Goal: Check status: Check status

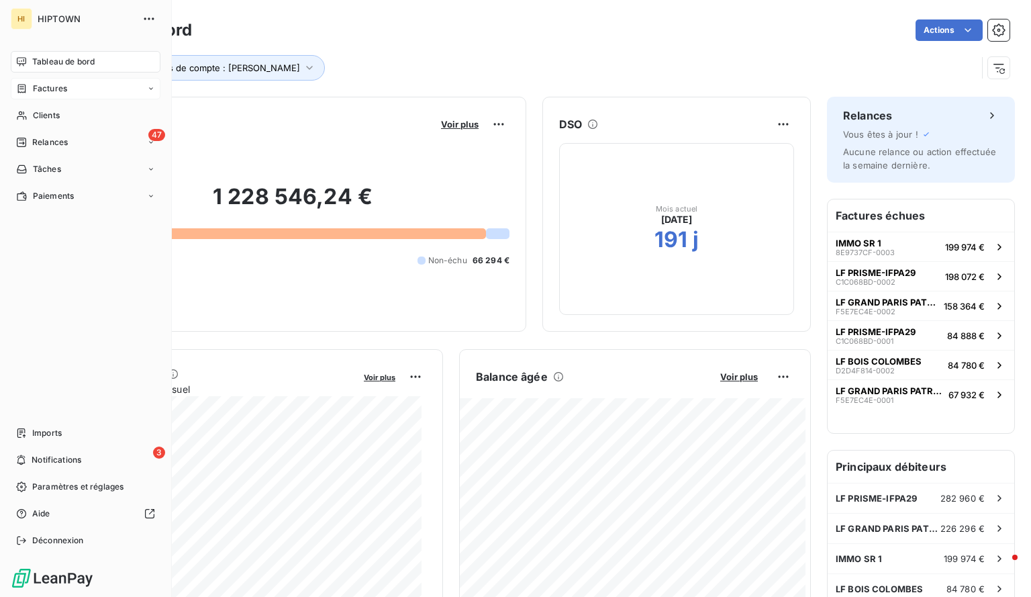
click at [33, 87] on span "Factures" at bounding box center [50, 89] width 34 height 12
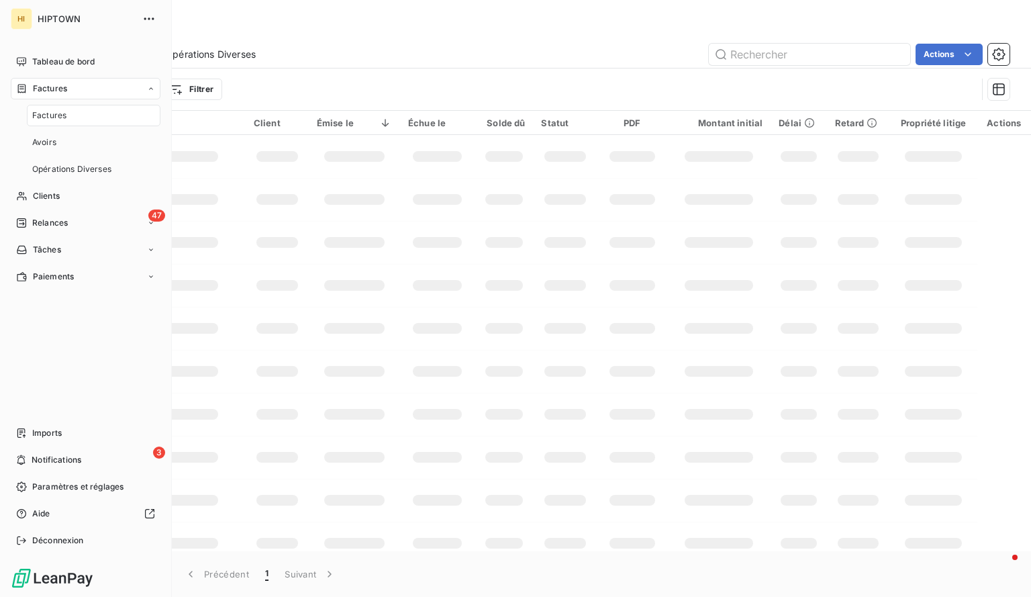
click at [58, 116] on span "Factures" at bounding box center [49, 115] width 34 height 12
click at [128, 458] on div "3 Notifications" at bounding box center [86, 459] width 150 height 21
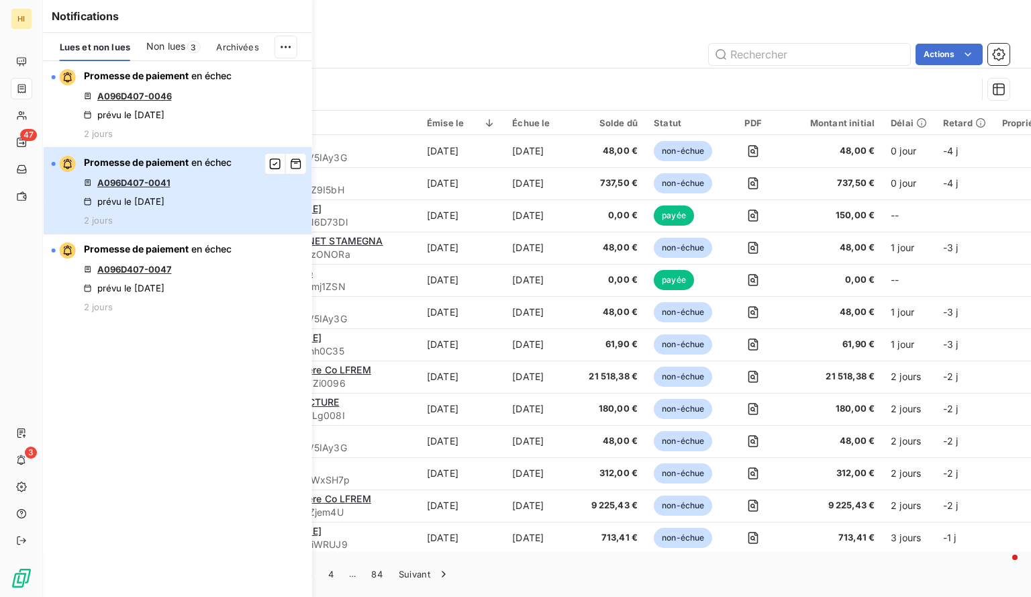
click at [207, 163] on span "en échec" at bounding box center [211, 161] width 40 height 11
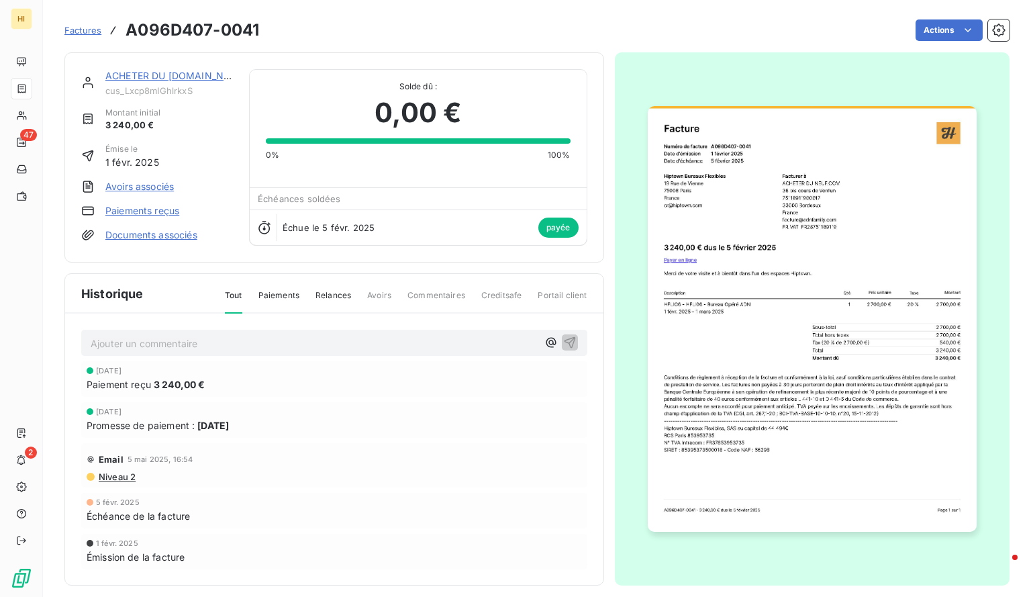
scroll to position [9, 0]
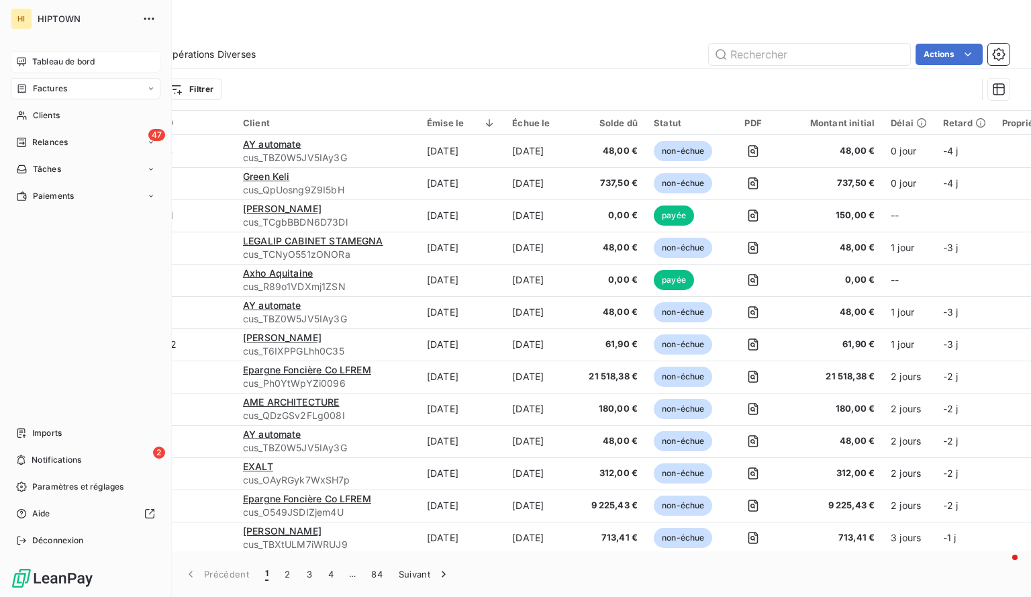
click at [42, 60] on span "Tableau de bord" at bounding box center [63, 62] width 62 height 12
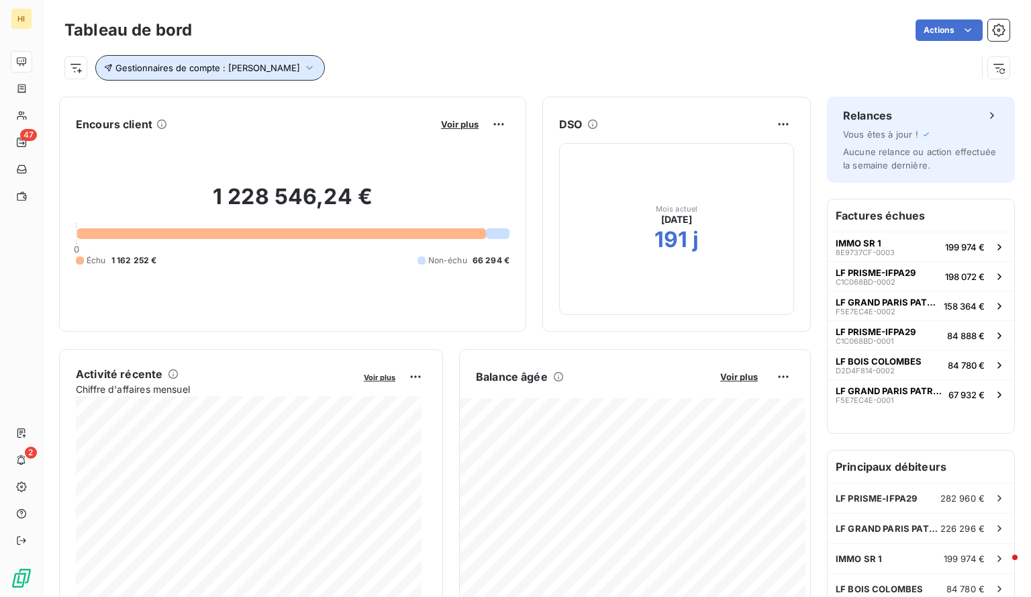
click at [310, 66] on button "Gestionnaires de compte : [PERSON_NAME]" at bounding box center [210, 68] width 230 height 26
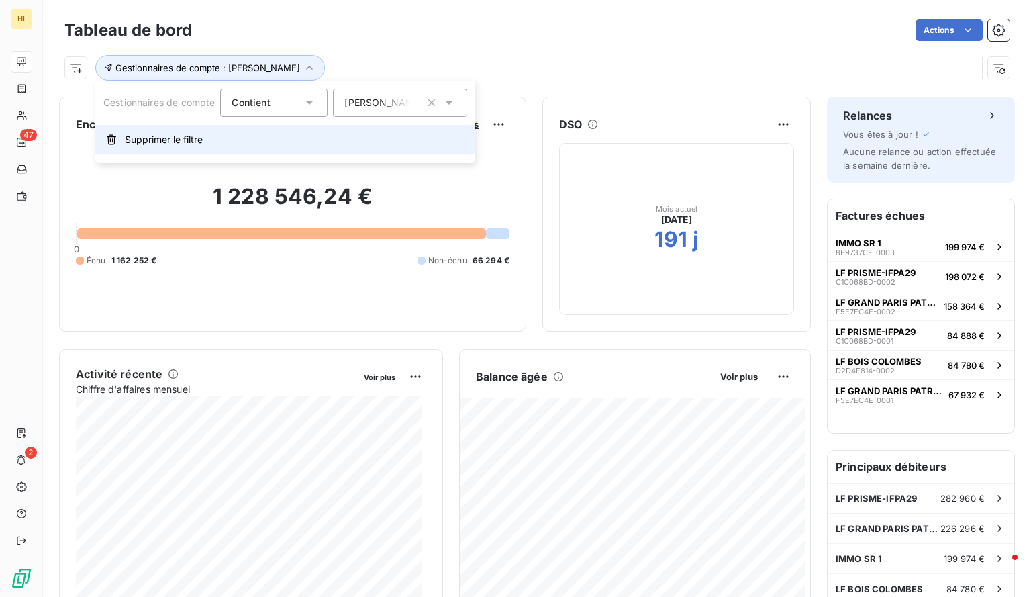
click at [188, 139] on span "Supprimer le filtre" at bounding box center [164, 139] width 78 height 13
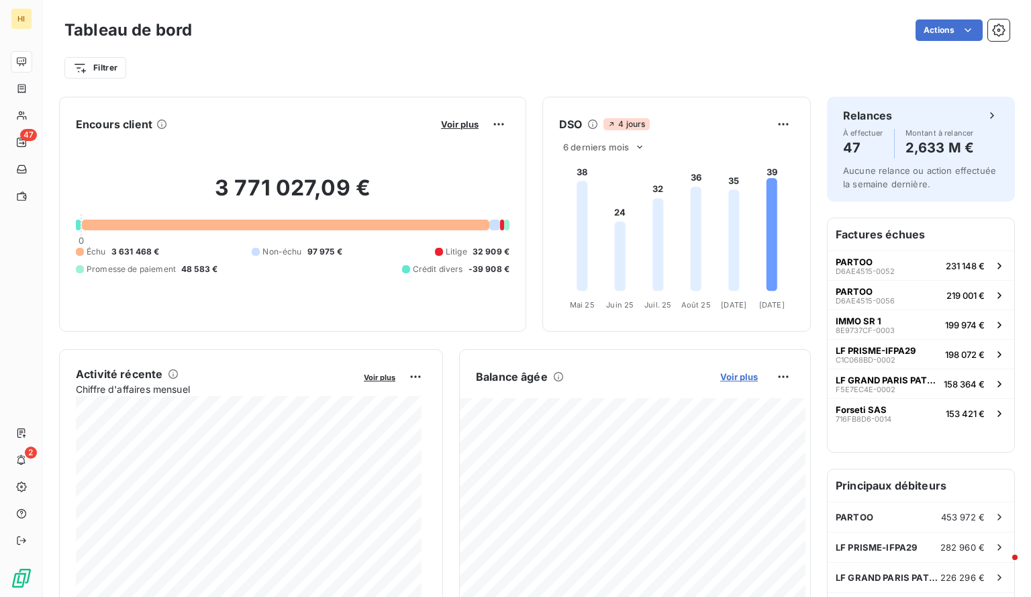
click at [728, 377] on span "Voir plus" at bounding box center [739, 376] width 38 height 11
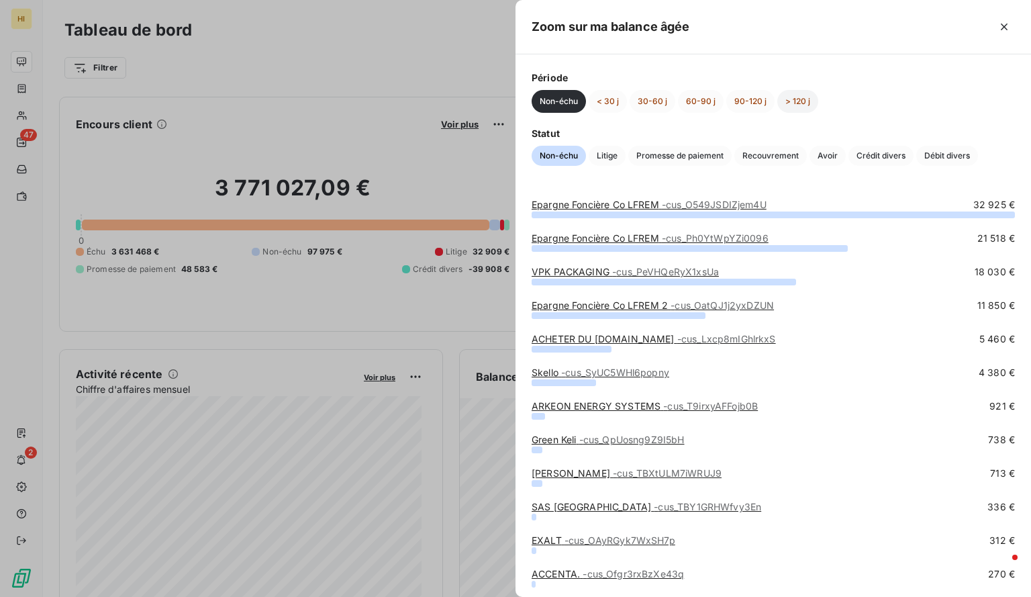
click at [791, 97] on button "> 120 j" at bounding box center [797, 101] width 41 height 23
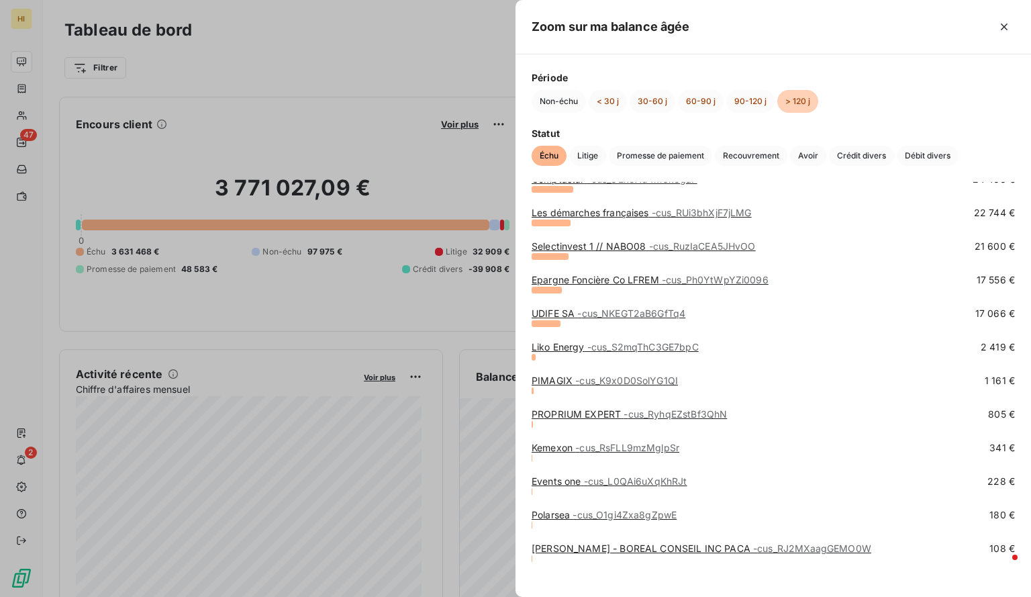
scroll to position [203, 0]
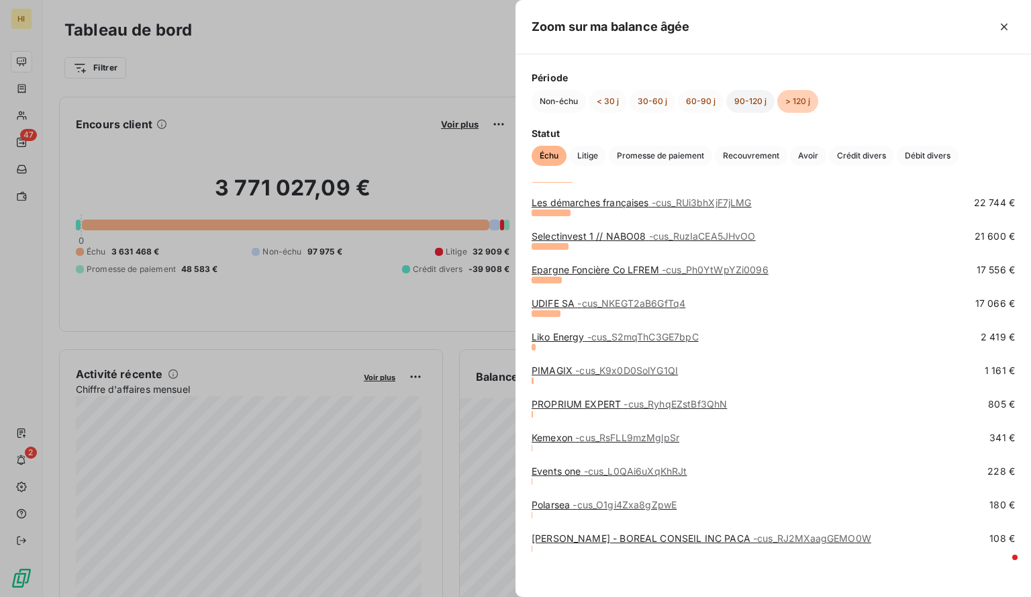
click at [748, 103] on button "90-120 j" at bounding box center [750, 101] width 48 height 23
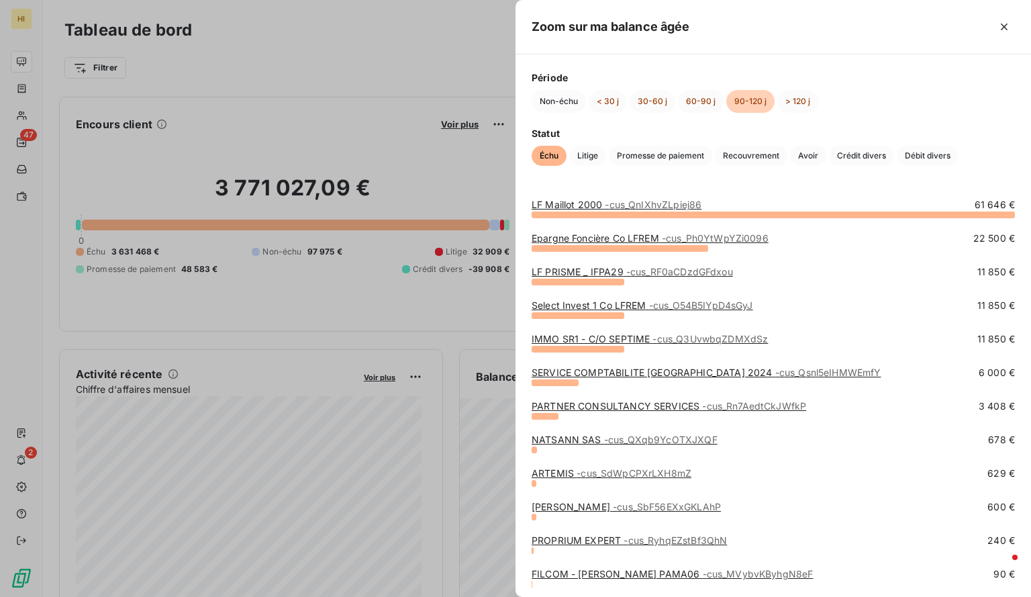
scroll to position [36, 0]
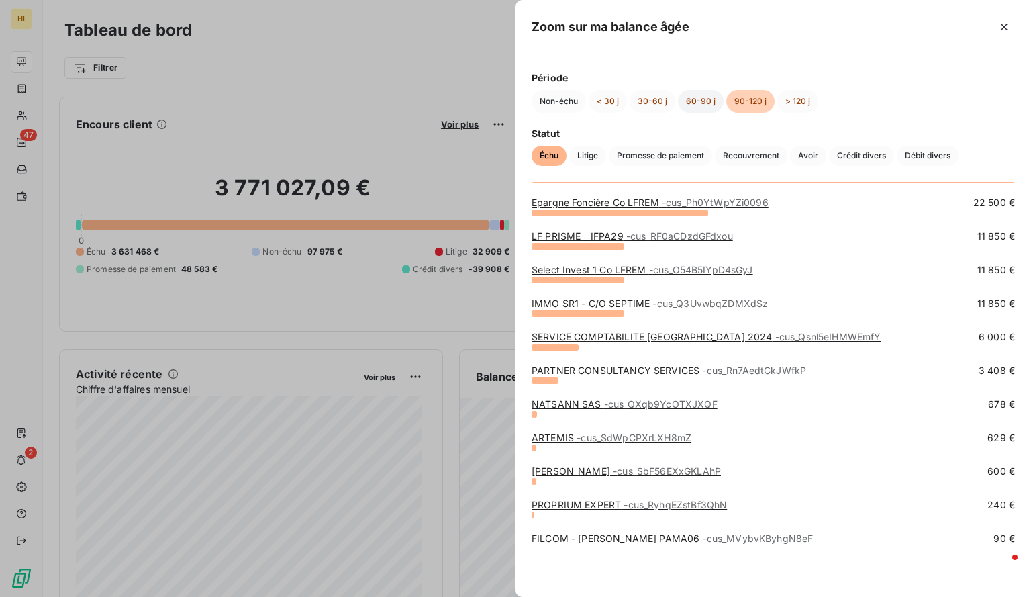
click at [697, 101] on button "60-90 j" at bounding box center [701, 101] width 46 height 23
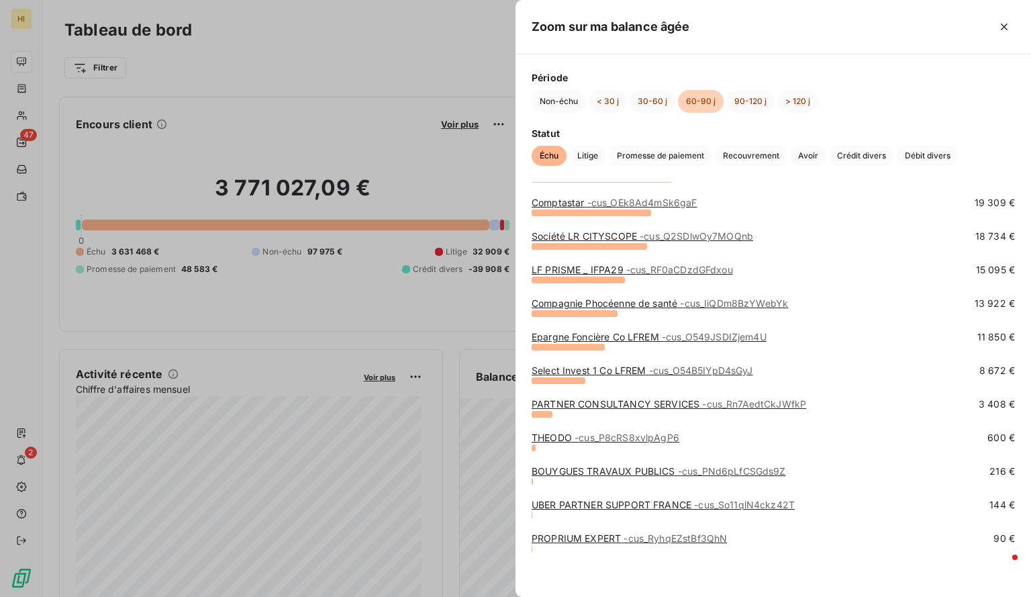
scroll to position [0, 0]
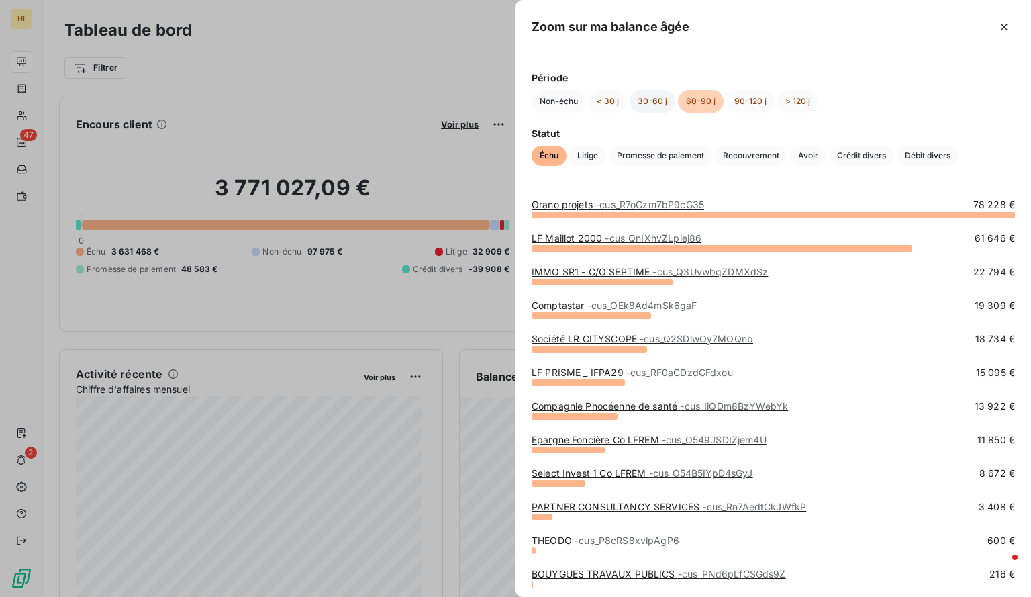
click at [653, 100] on button "30-60 j" at bounding box center [653, 101] width 46 height 23
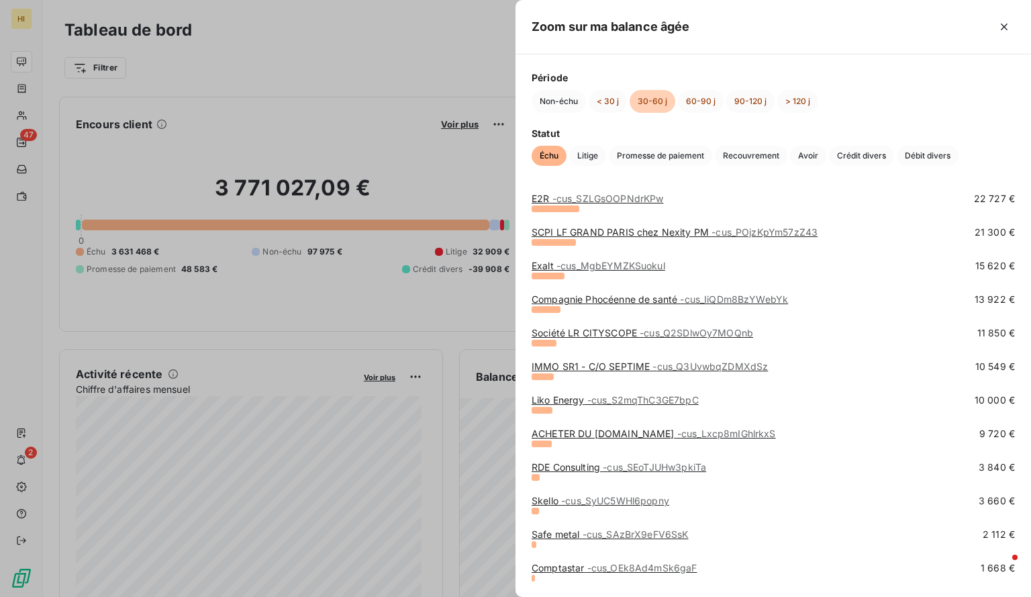
scroll to position [371, 0]
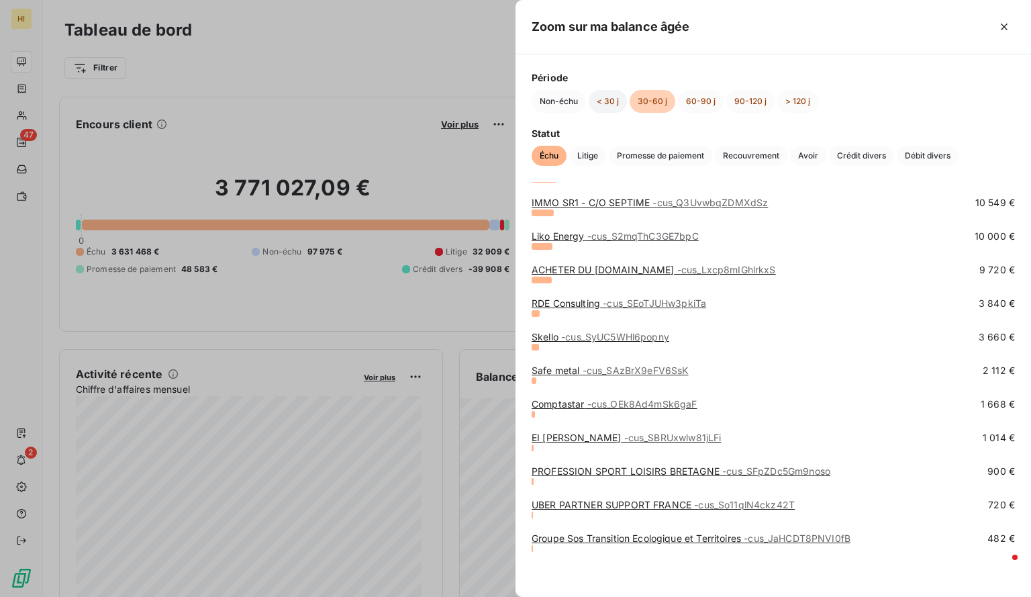
click at [617, 95] on button "< 30 j" at bounding box center [608, 101] width 38 height 23
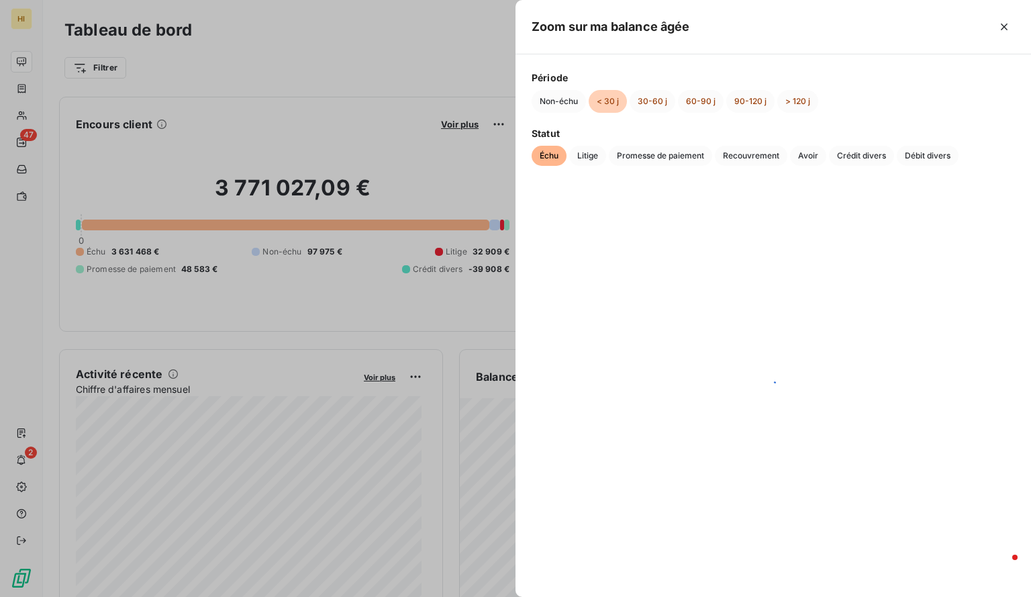
scroll to position [0, 0]
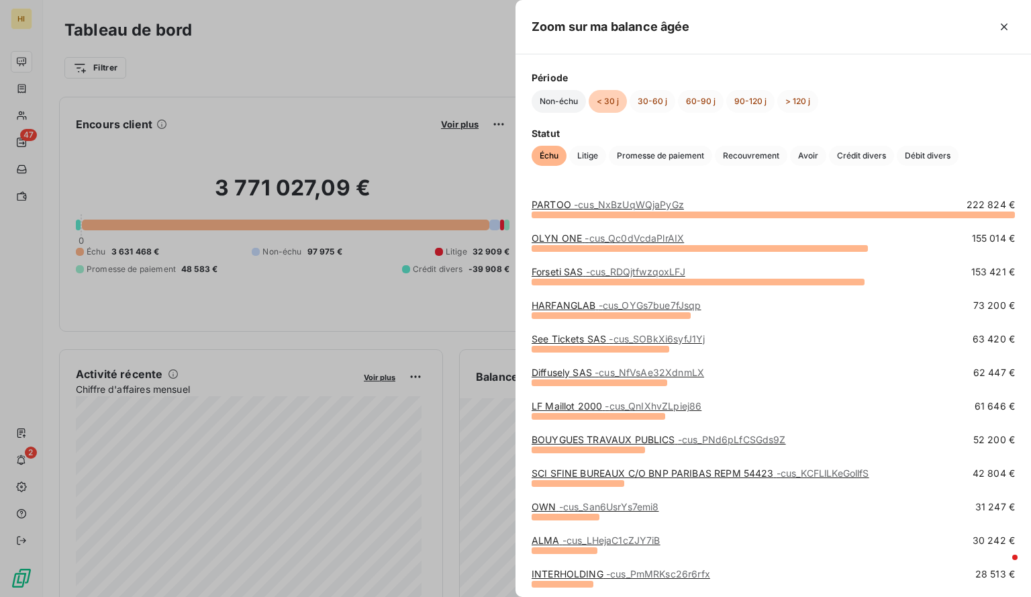
click at [552, 98] on button "Non-échu" at bounding box center [559, 101] width 54 height 23
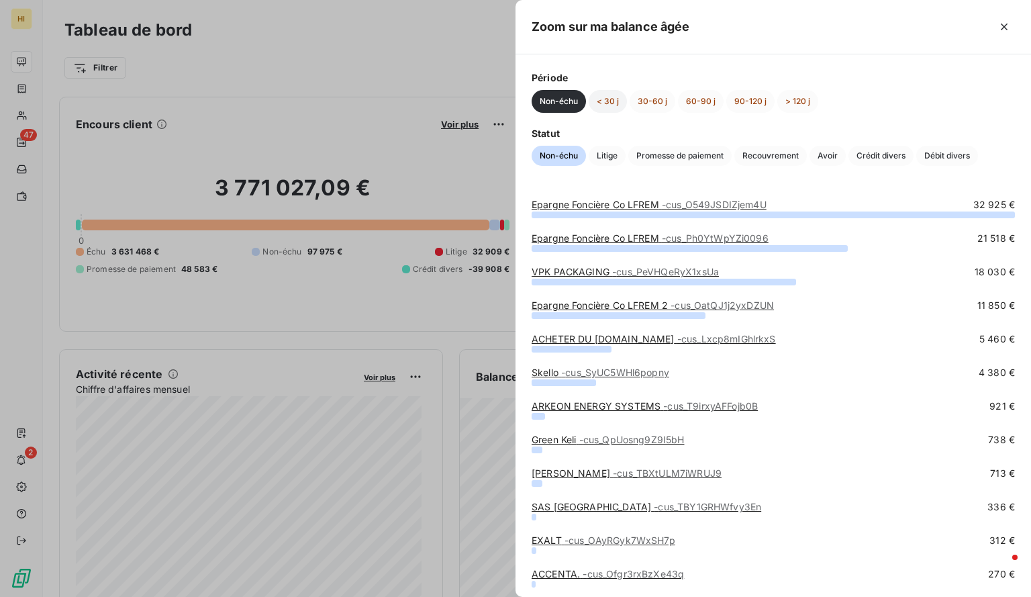
click at [605, 105] on button "< 30 j" at bounding box center [608, 101] width 38 height 23
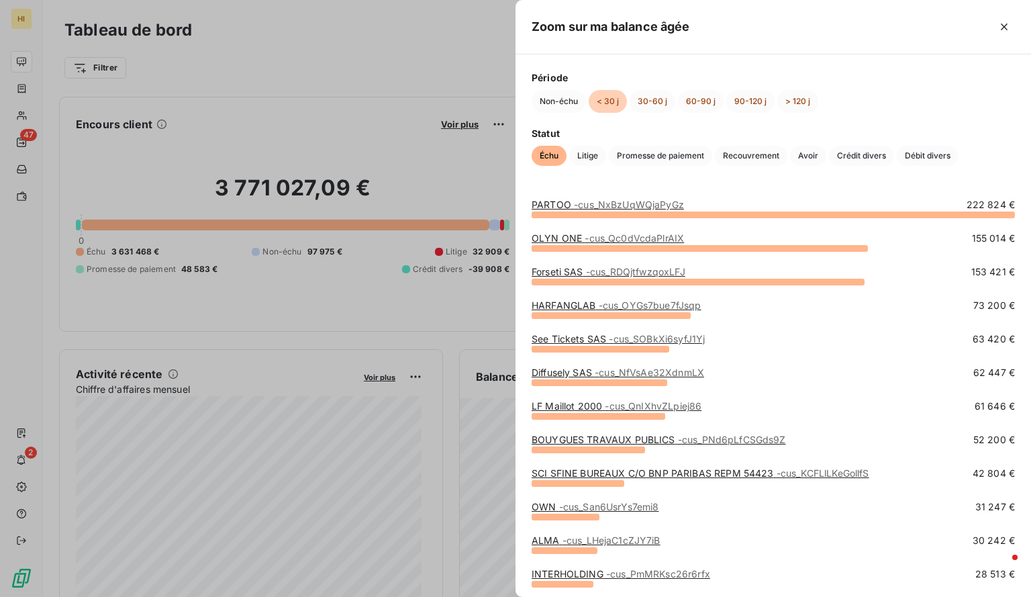
click at [630, 202] on span "- cus_NxBzUqWQjaPyGz" at bounding box center [629, 204] width 110 height 11
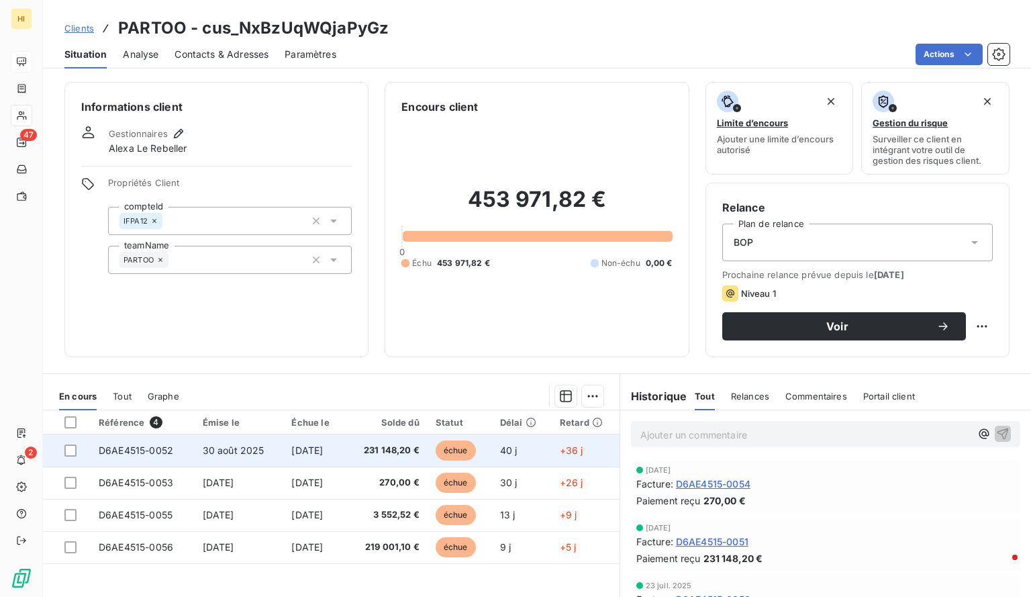
scroll to position [111, 0]
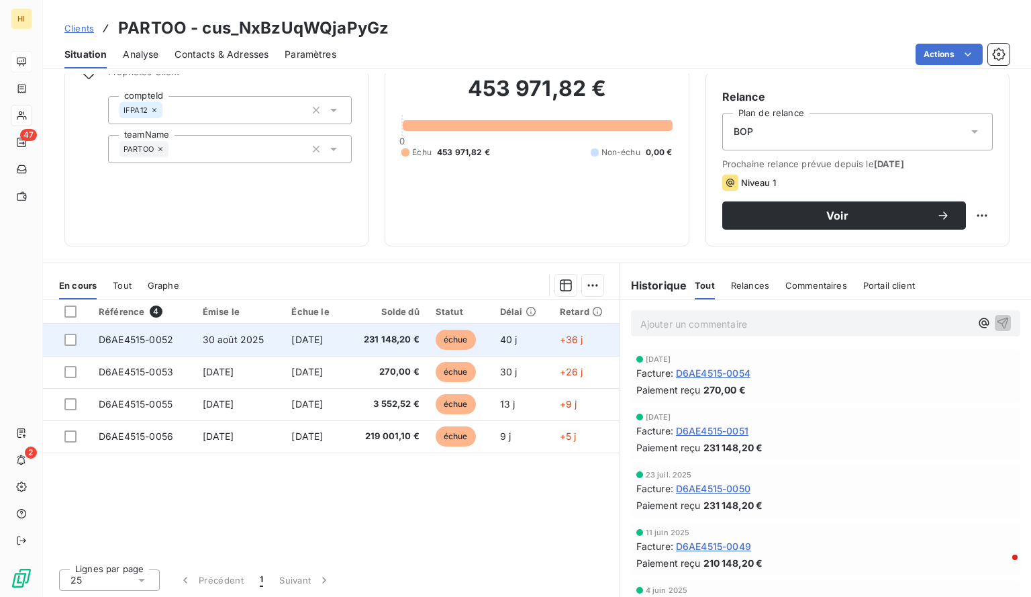
click at [345, 339] on td "3 sept. 2025" at bounding box center [314, 339] width 62 height 32
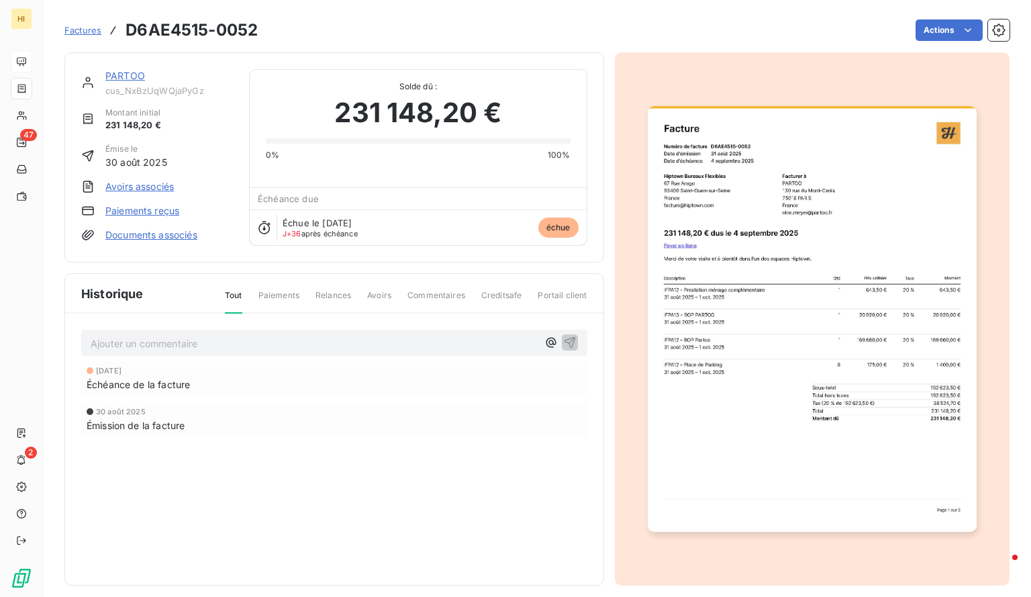
click at [132, 72] on link "PARTOO" at bounding box center [125, 75] width 40 height 11
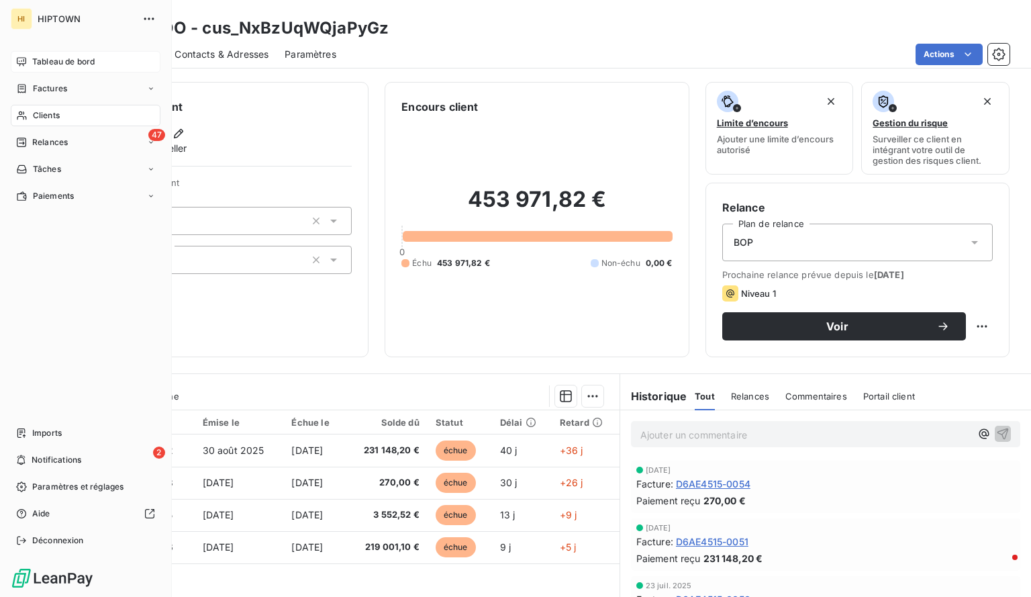
click at [78, 58] on span "Tableau de bord" at bounding box center [63, 62] width 62 height 12
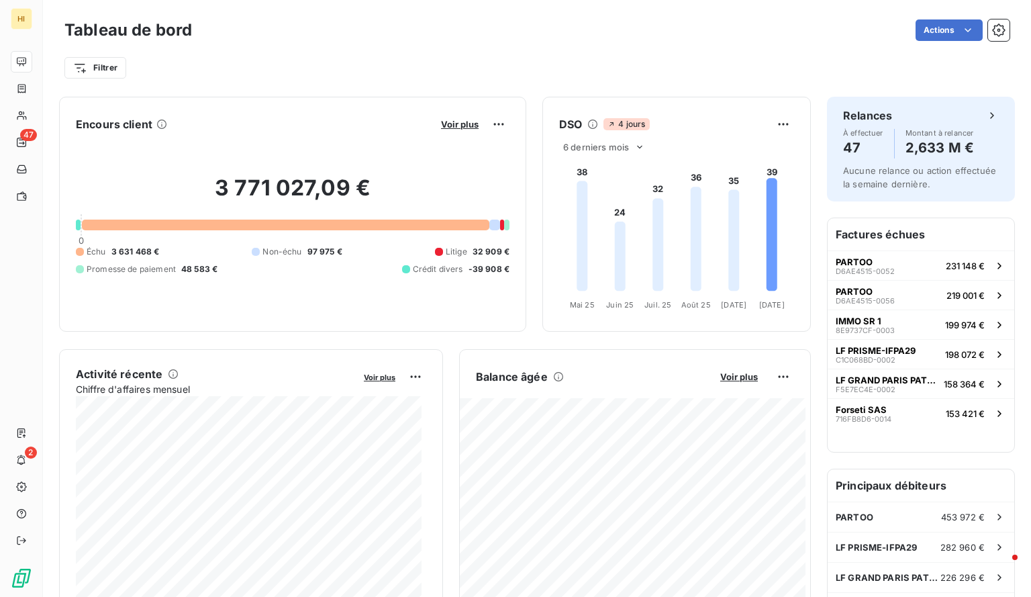
scroll to position [1, 0]
